Goal: Information Seeking & Learning: Learn about a topic

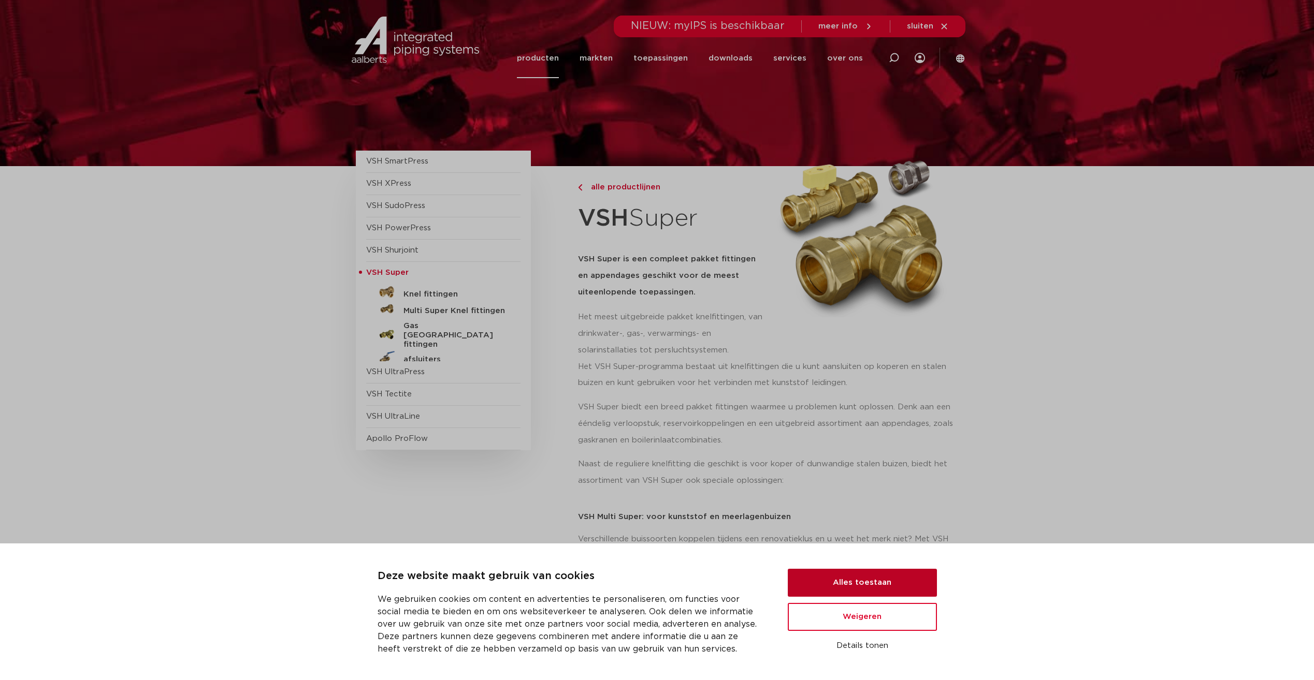
click at [862, 585] on button "Alles toestaan" at bounding box center [862, 583] width 149 height 28
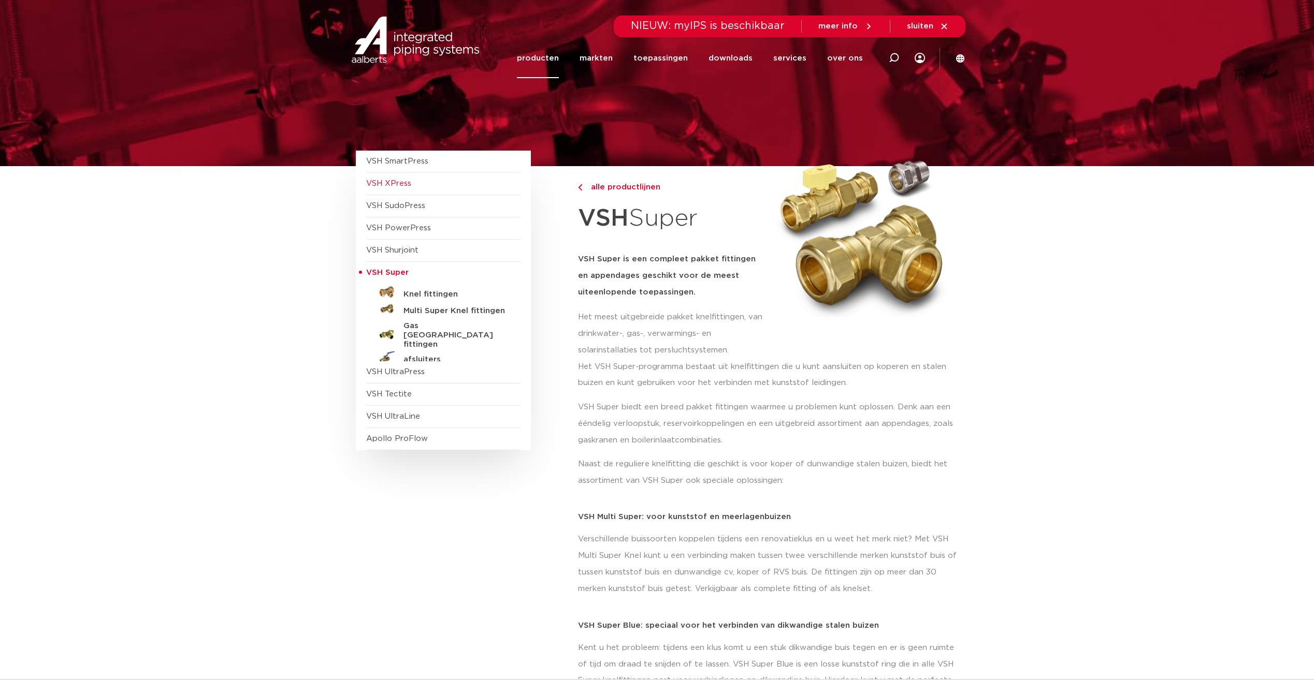
click at [405, 187] on span "VSH XPress" at bounding box center [388, 184] width 45 height 8
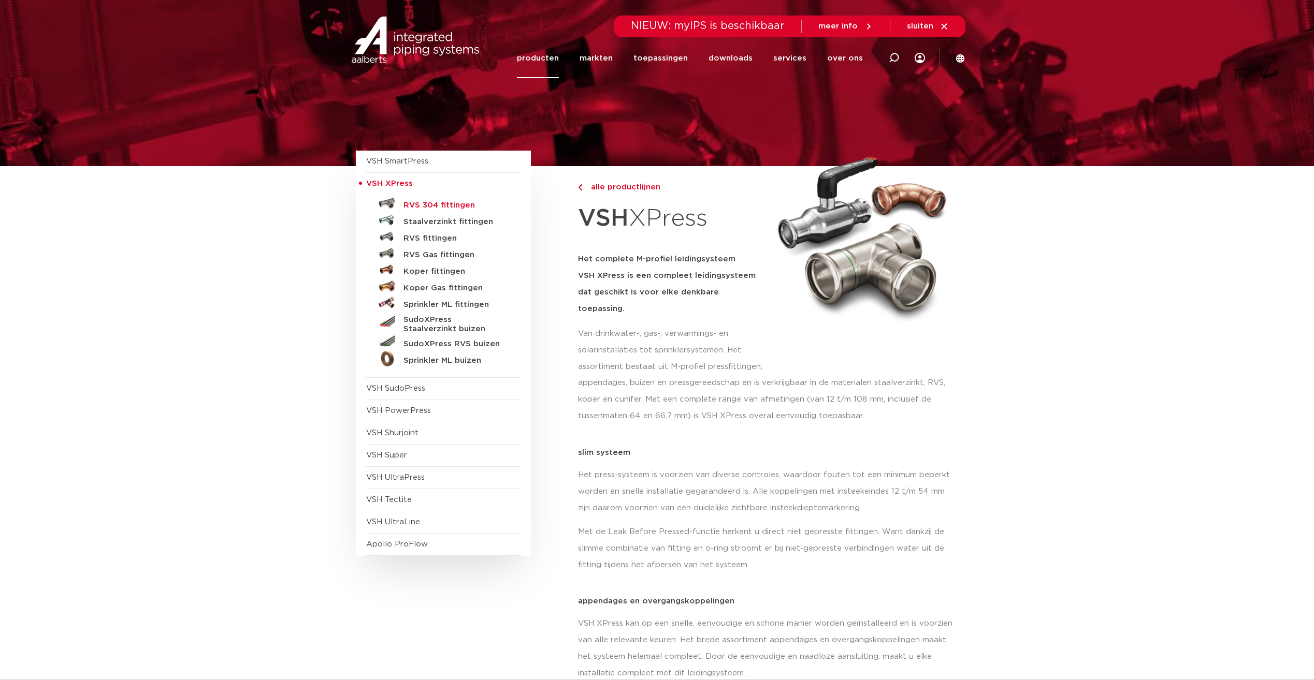
click at [462, 204] on h5 "RVS 304 fittingen" at bounding box center [454, 205] width 103 height 9
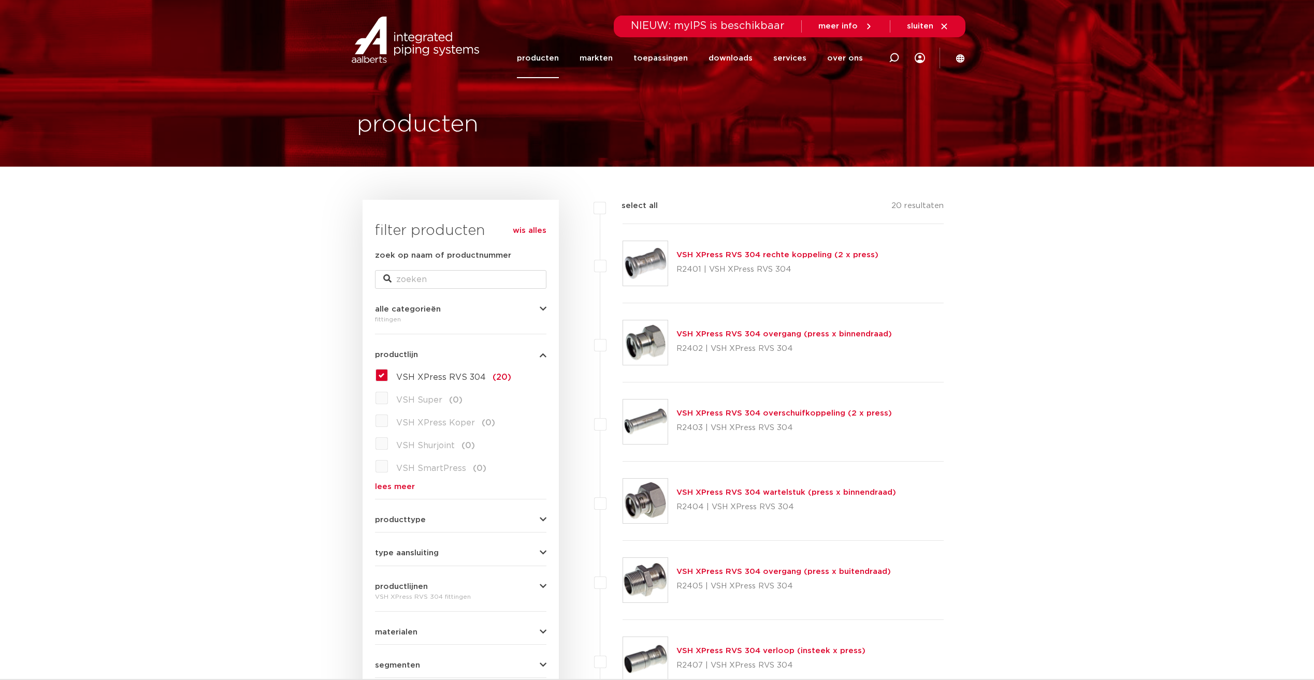
scroll to position [52, 0]
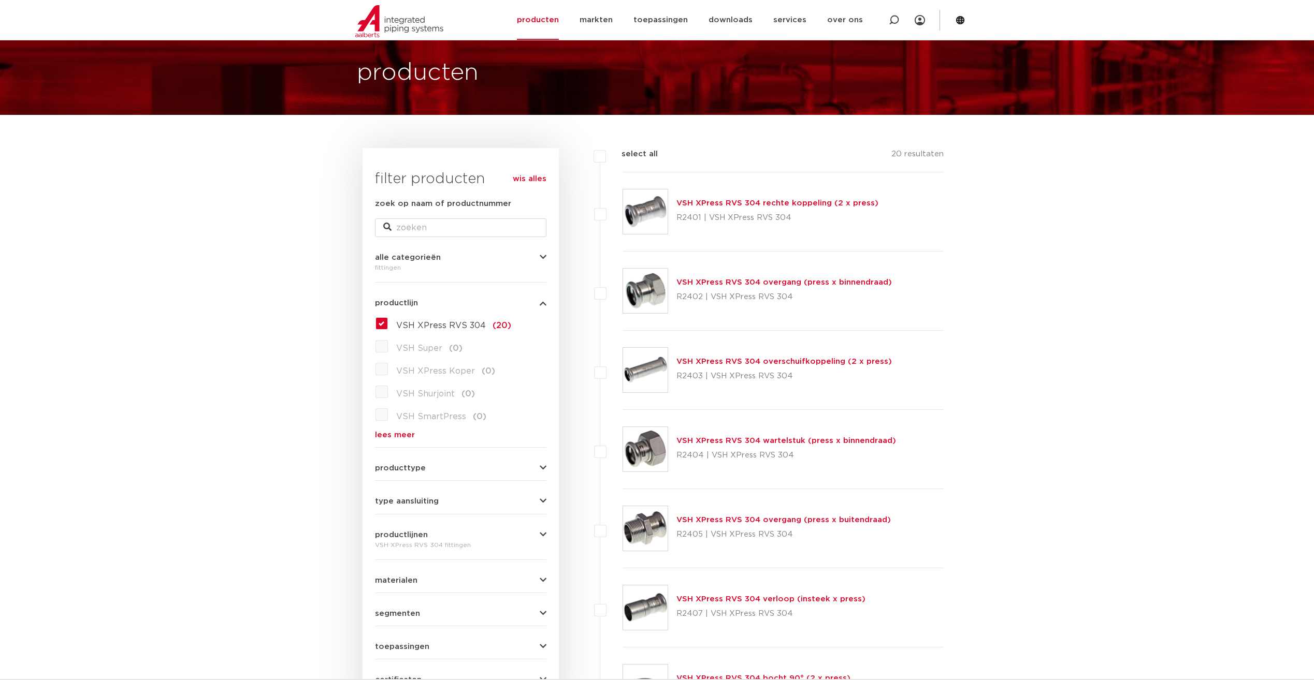
click at [803, 205] on link "VSH XPress RVS 304 rechte koppeling (2 x press)" at bounding box center [777, 203] width 202 height 8
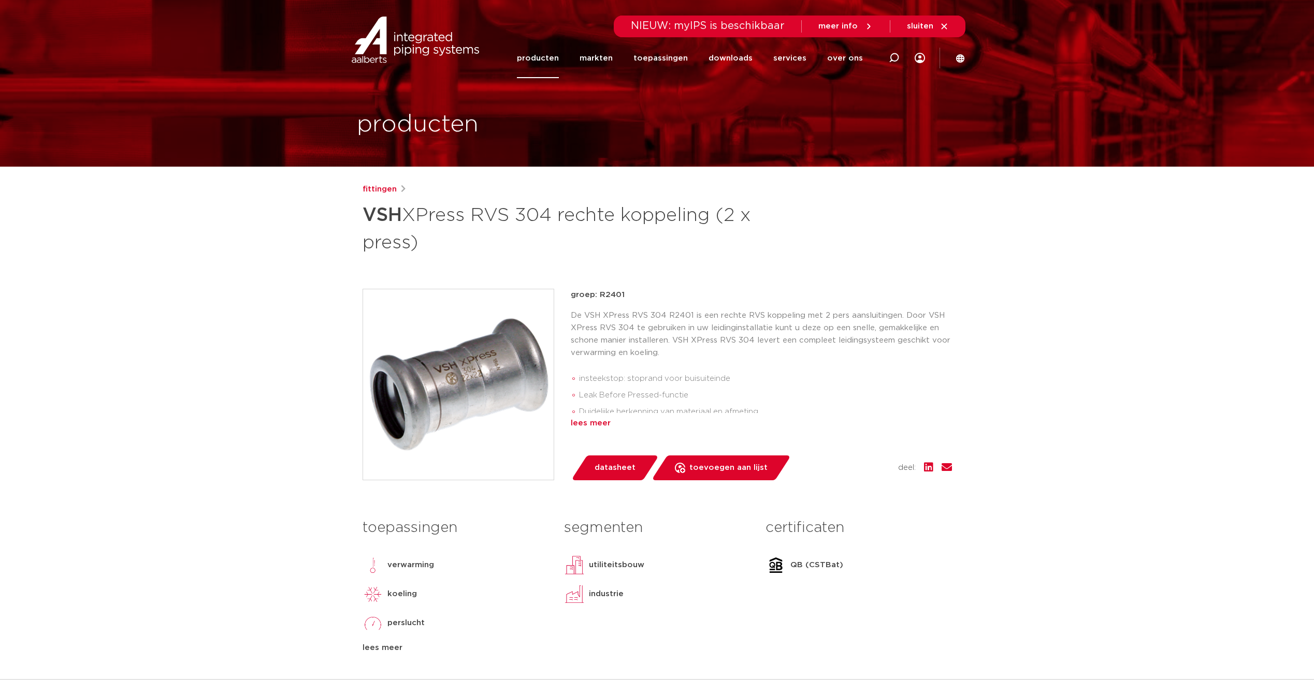
click at [593, 425] on div "lees meer" at bounding box center [761, 423] width 381 height 12
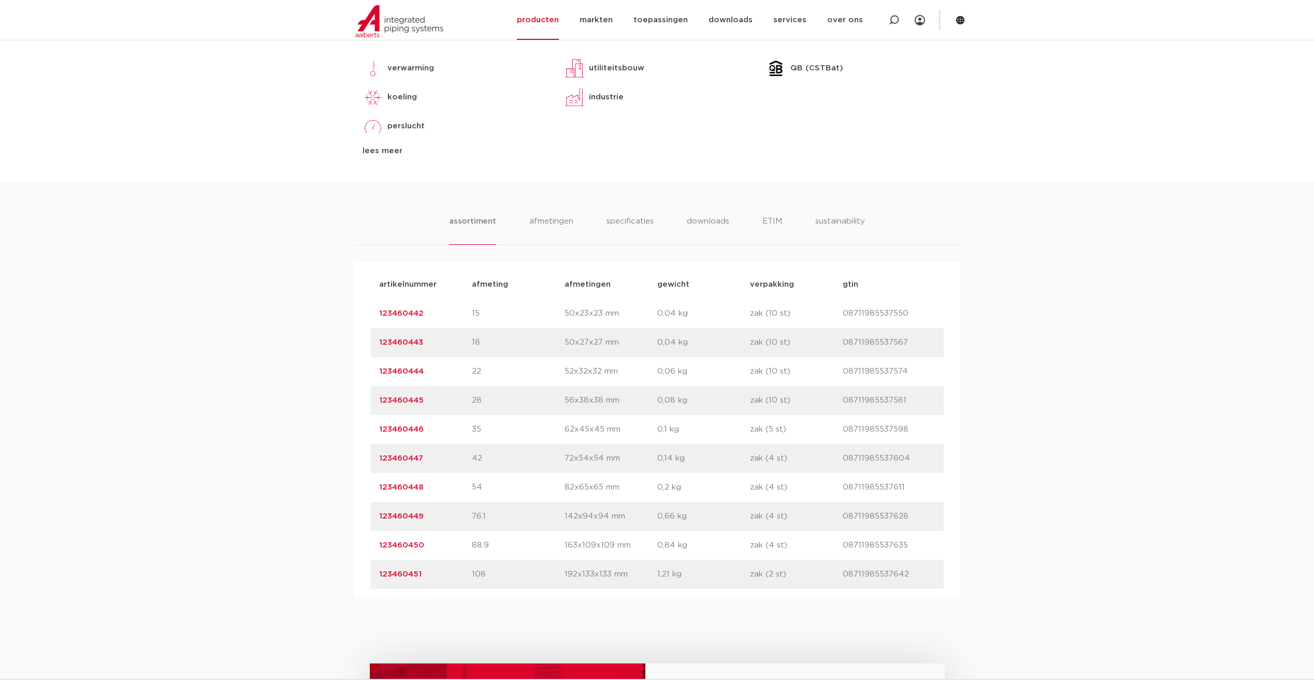
scroll to position [518, 0]
click at [633, 223] on li "specificaties" at bounding box center [630, 228] width 50 height 30
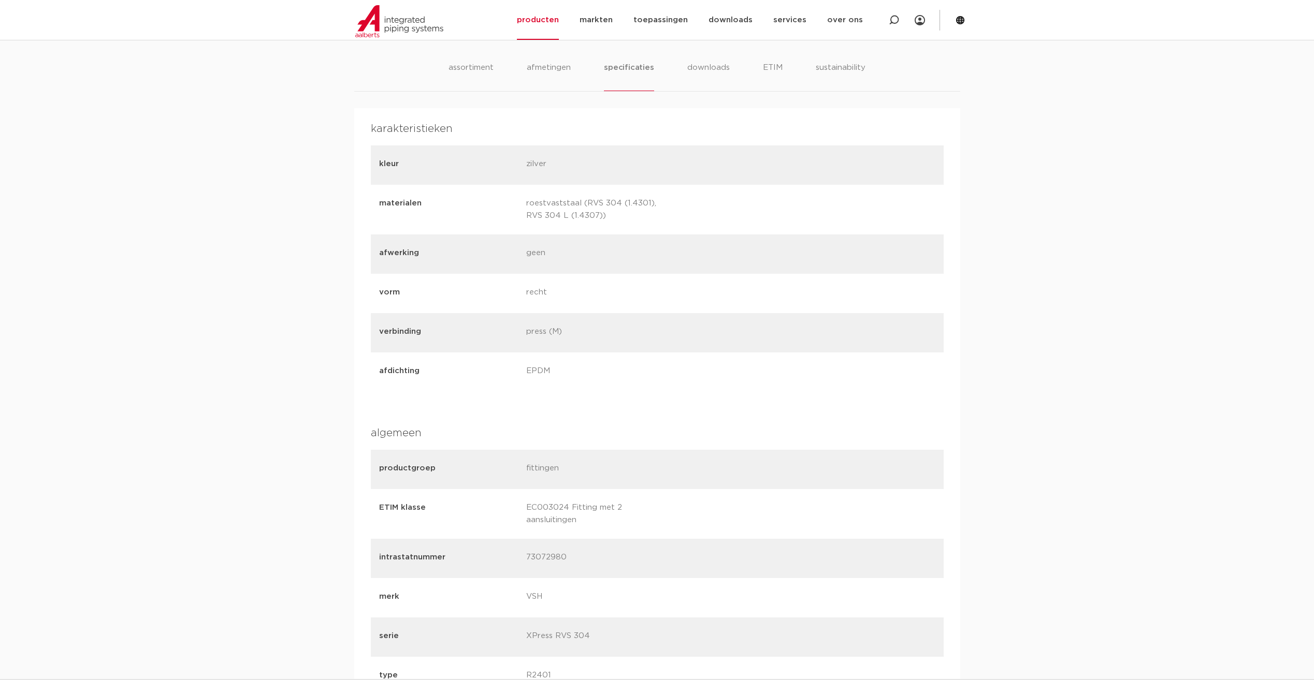
scroll to position [589, 0]
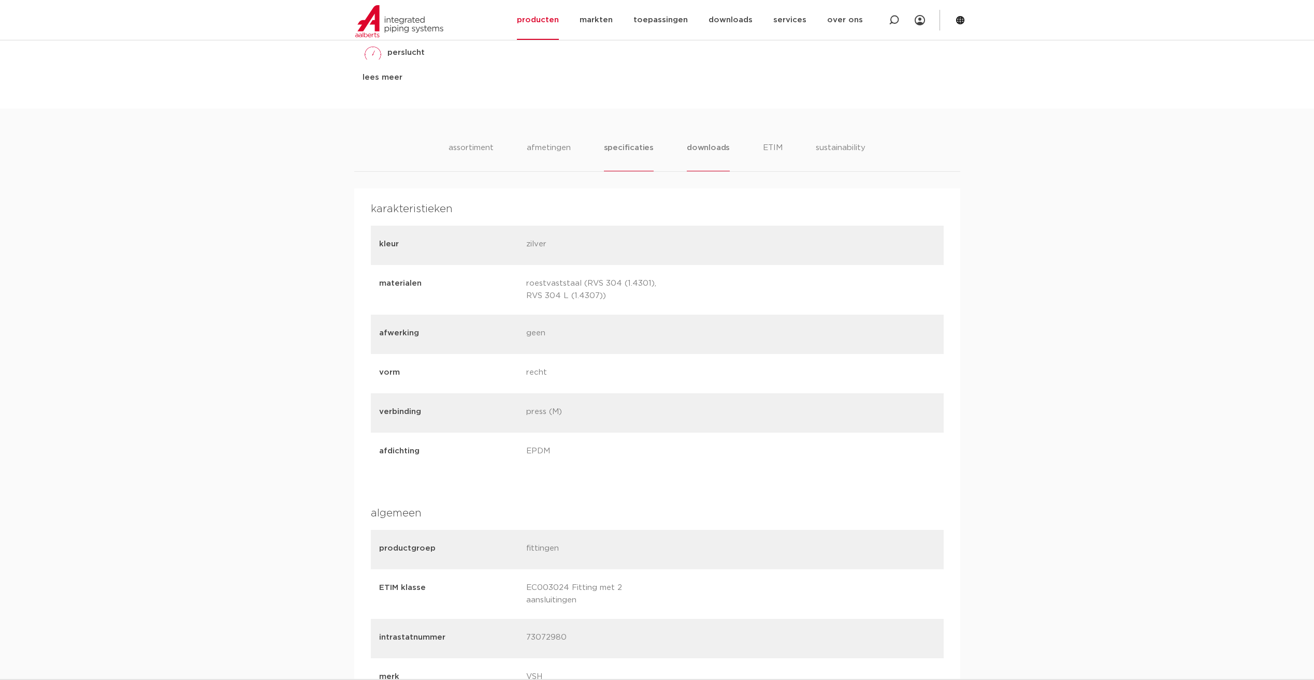
click at [690, 154] on li "downloads" at bounding box center [708, 157] width 43 height 30
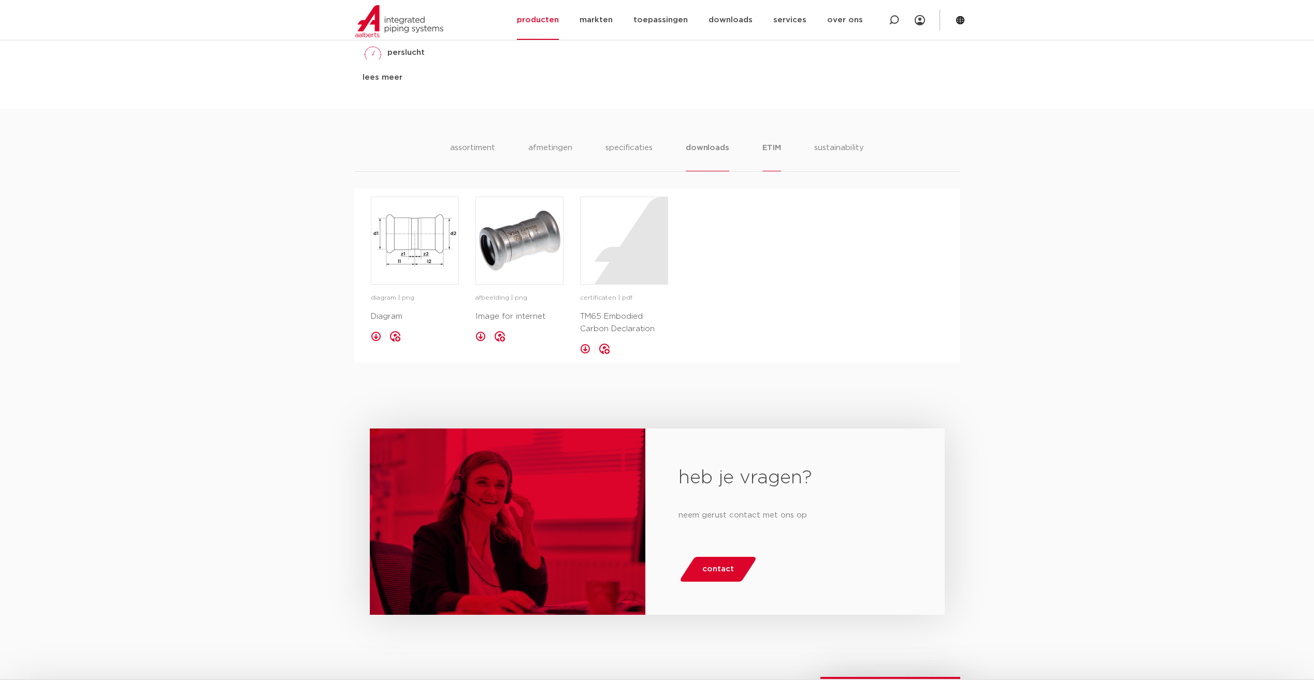
click at [766, 150] on li "ETIM" at bounding box center [771, 157] width 19 height 30
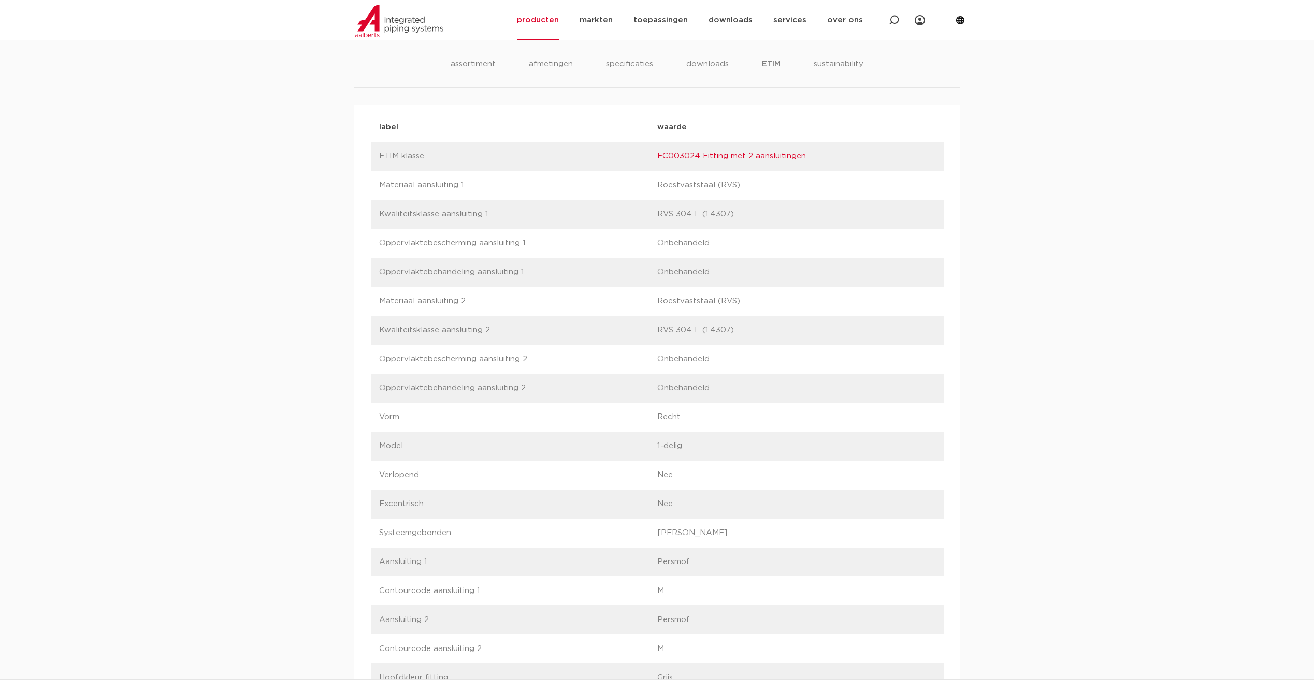
scroll to position [641, 0]
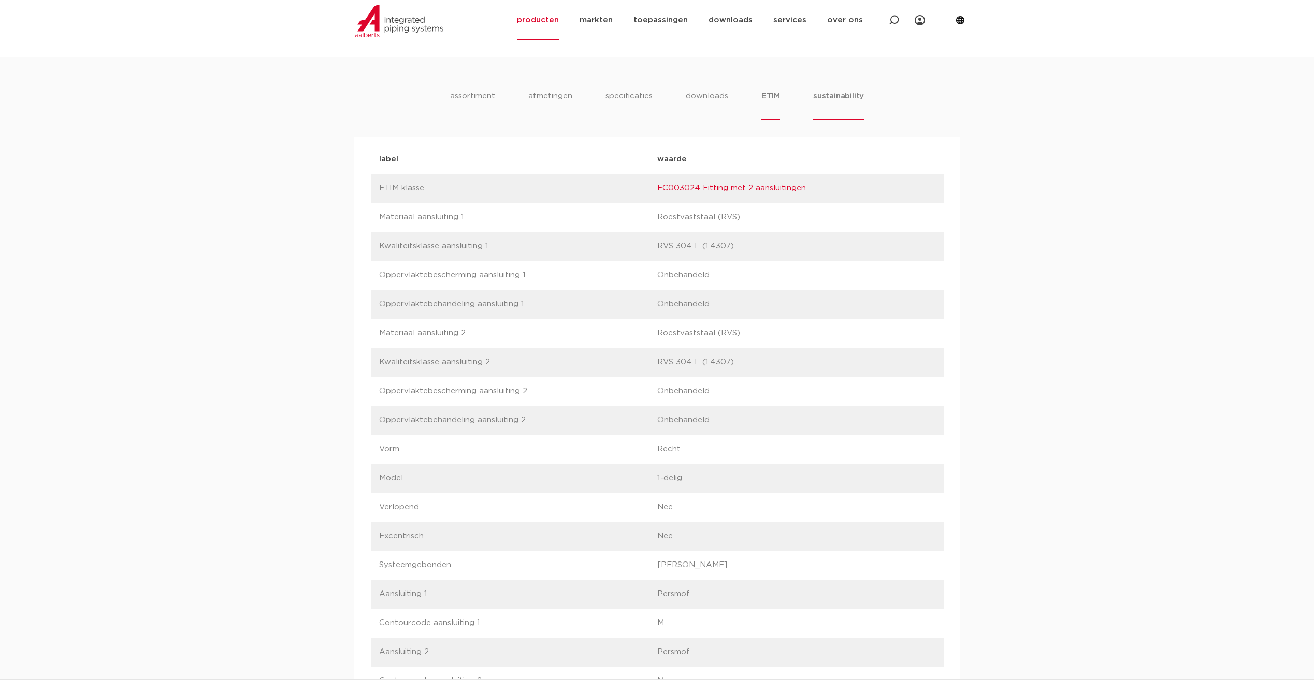
click at [817, 103] on li "sustainability" at bounding box center [838, 105] width 51 height 30
